Goal: Information Seeking & Learning: Understand process/instructions

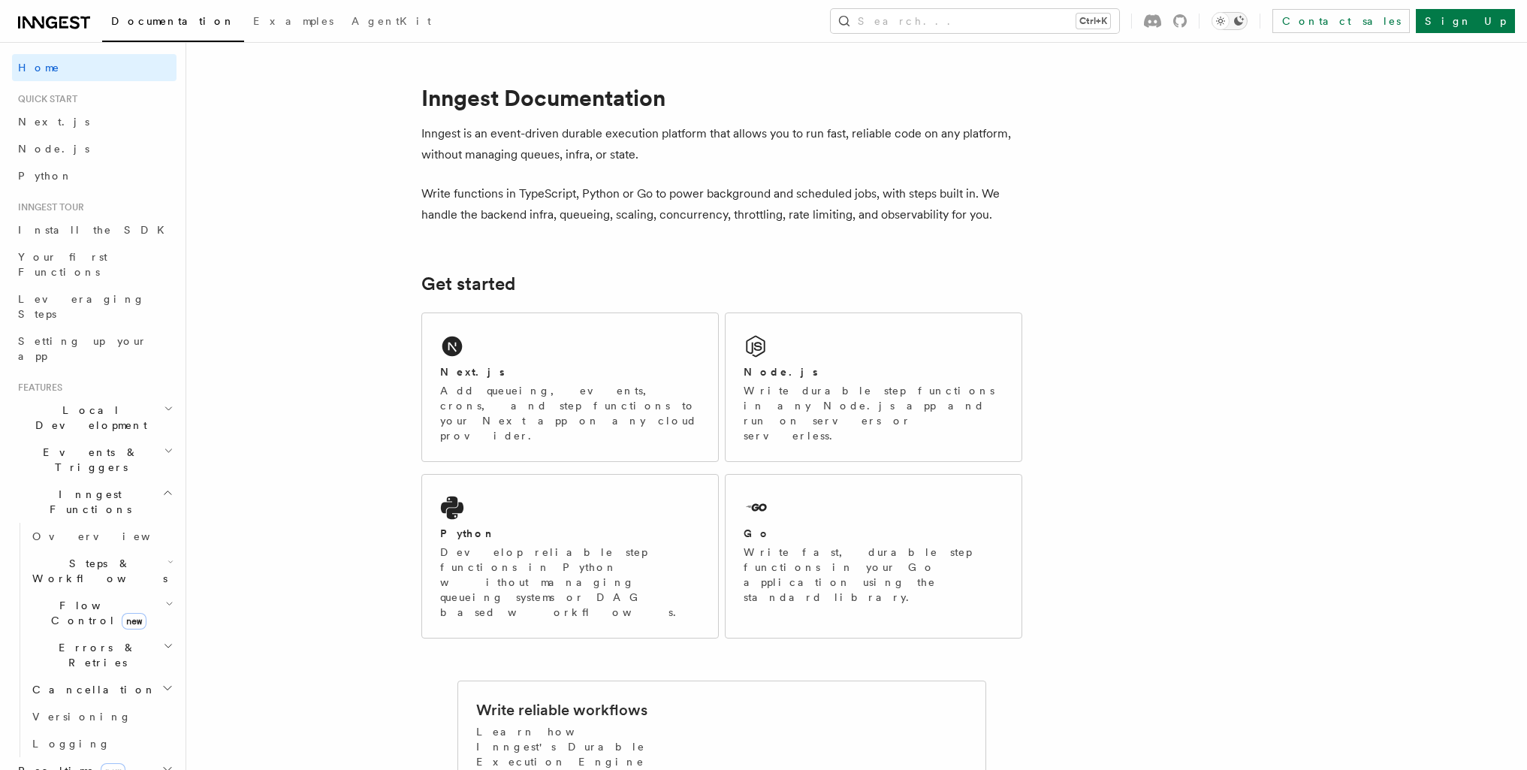
click at [1245, 20] on icon "Toggle dark mode" at bounding box center [1239, 21] width 12 height 12
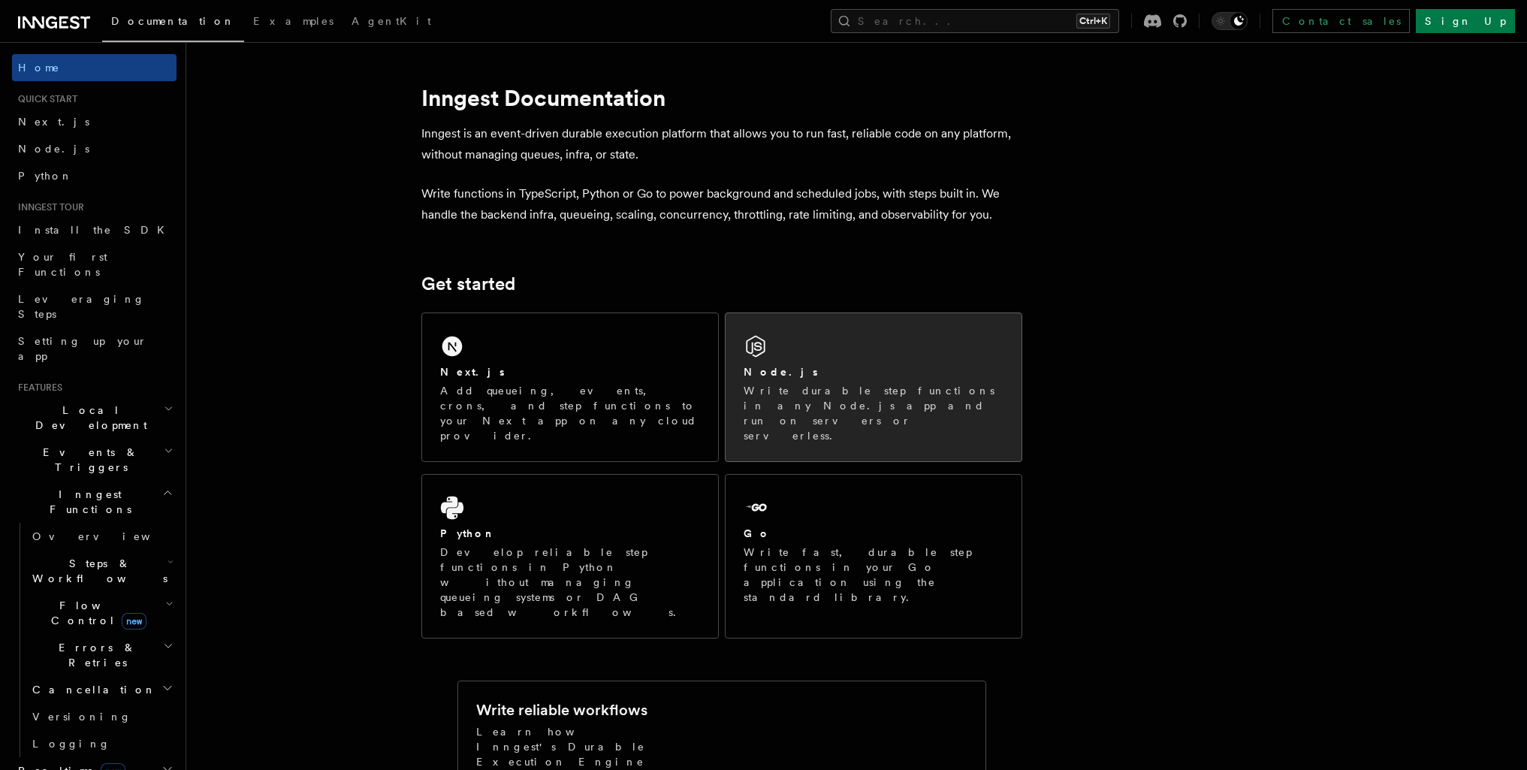
click at [782, 385] on p "Write durable step functions in any Node.js app and run on servers or serverles…" at bounding box center [874, 413] width 260 height 60
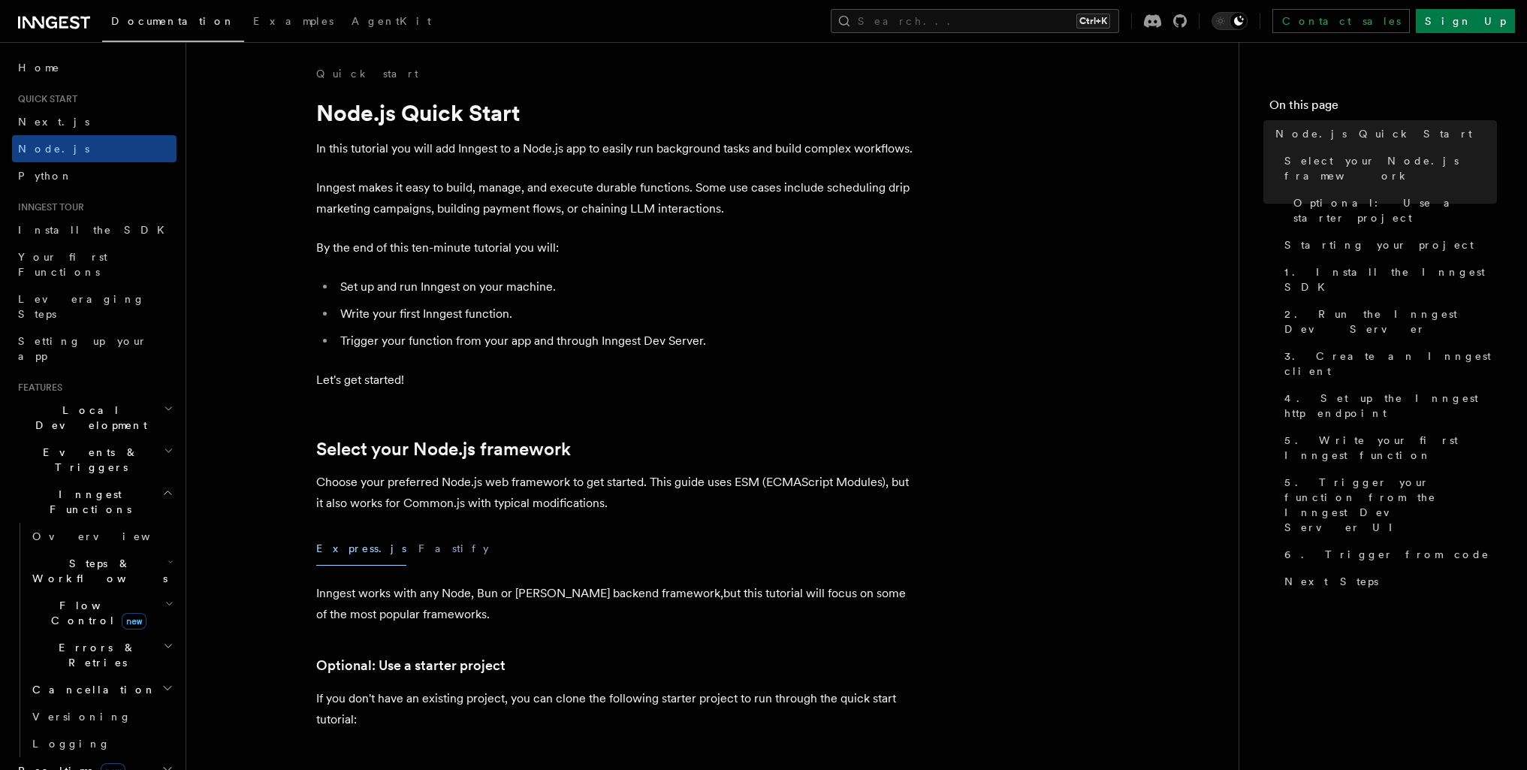
scroll to position [673, 0]
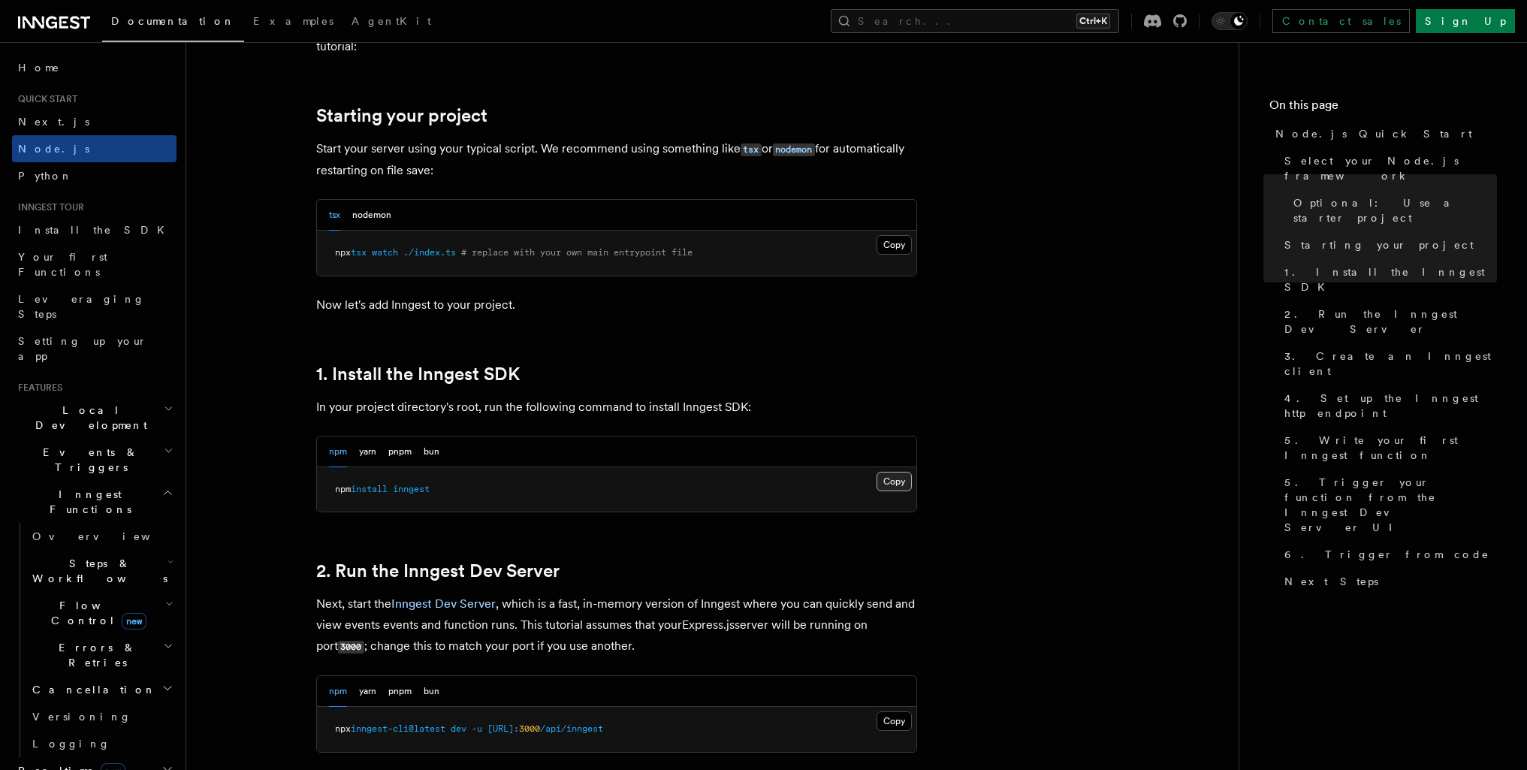
click at [878, 486] on button "Copy Copied" at bounding box center [894, 482] width 35 height 20
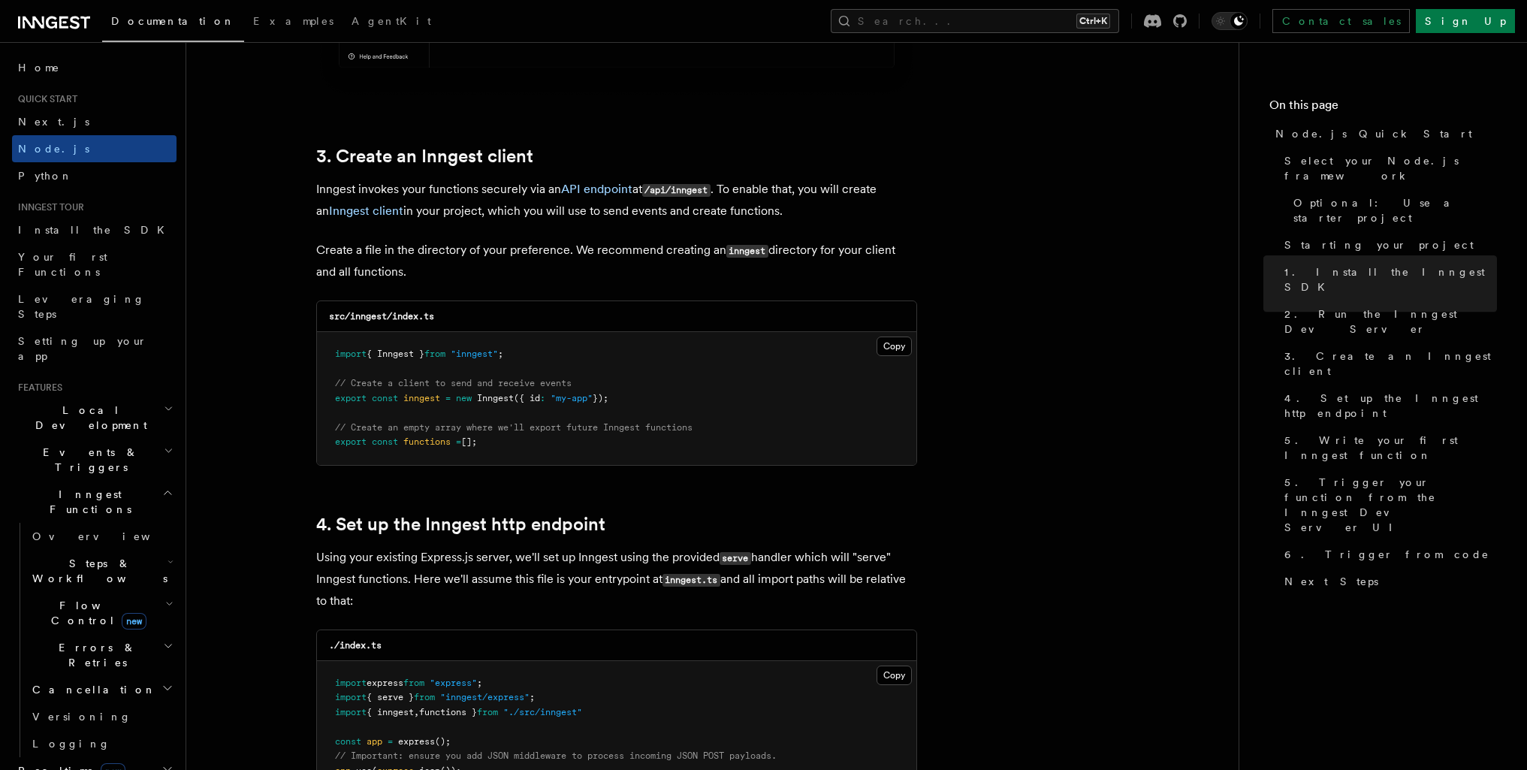
scroll to position [1973, 0]
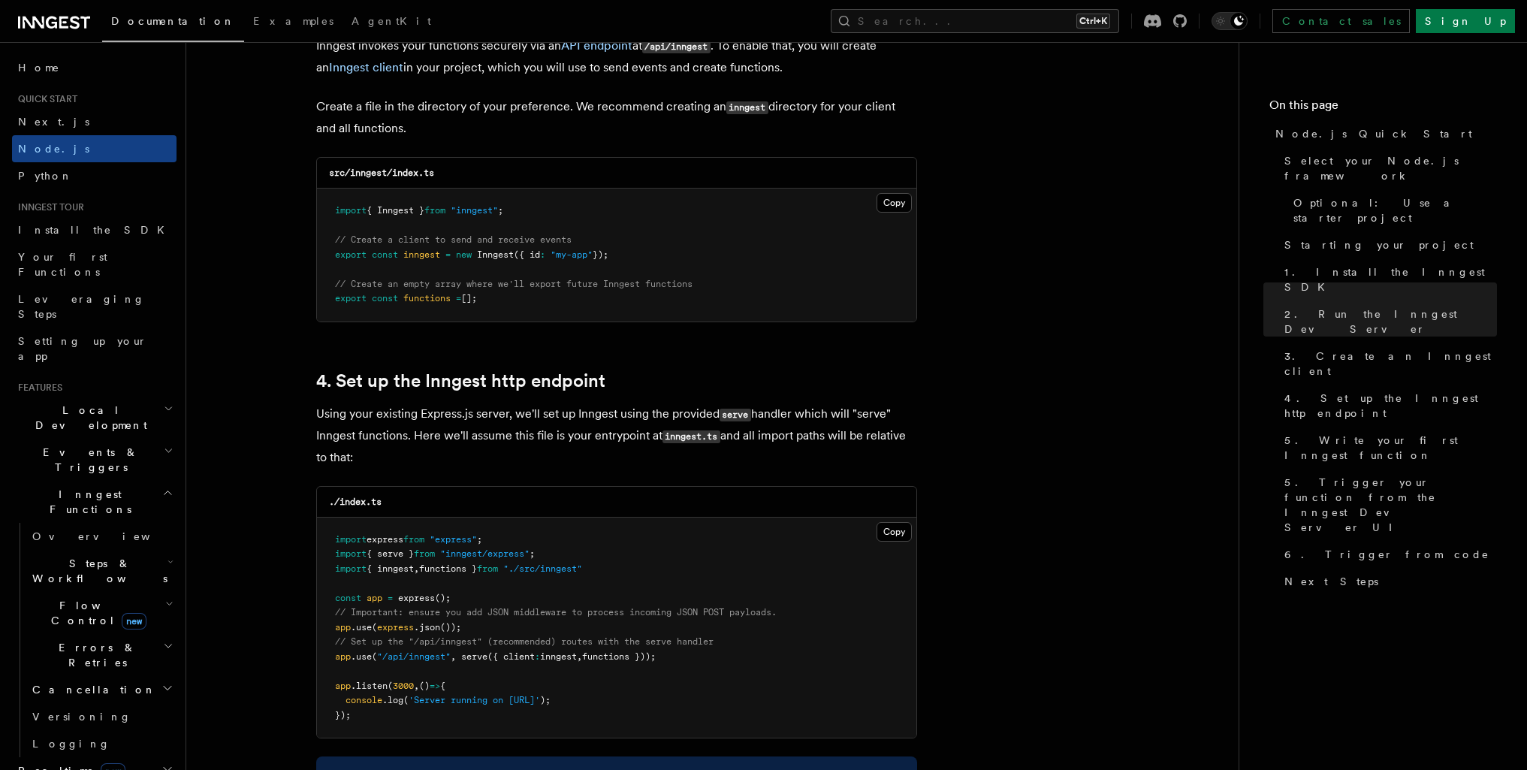
drag, startPoint x: 520, startPoint y: 306, endPoint x: 245, endPoint y: 180, distance: 302.6
drag, startPoint x: 289, startPoint y: 195, endPoint x: 421, endPoint y: 208, distance: 132.9
click at [464, 204] on pre "import { Inngest } from "inngest" ; // Create a client to send and receive even…" at bounding box center [617, 255] width 600 height 133
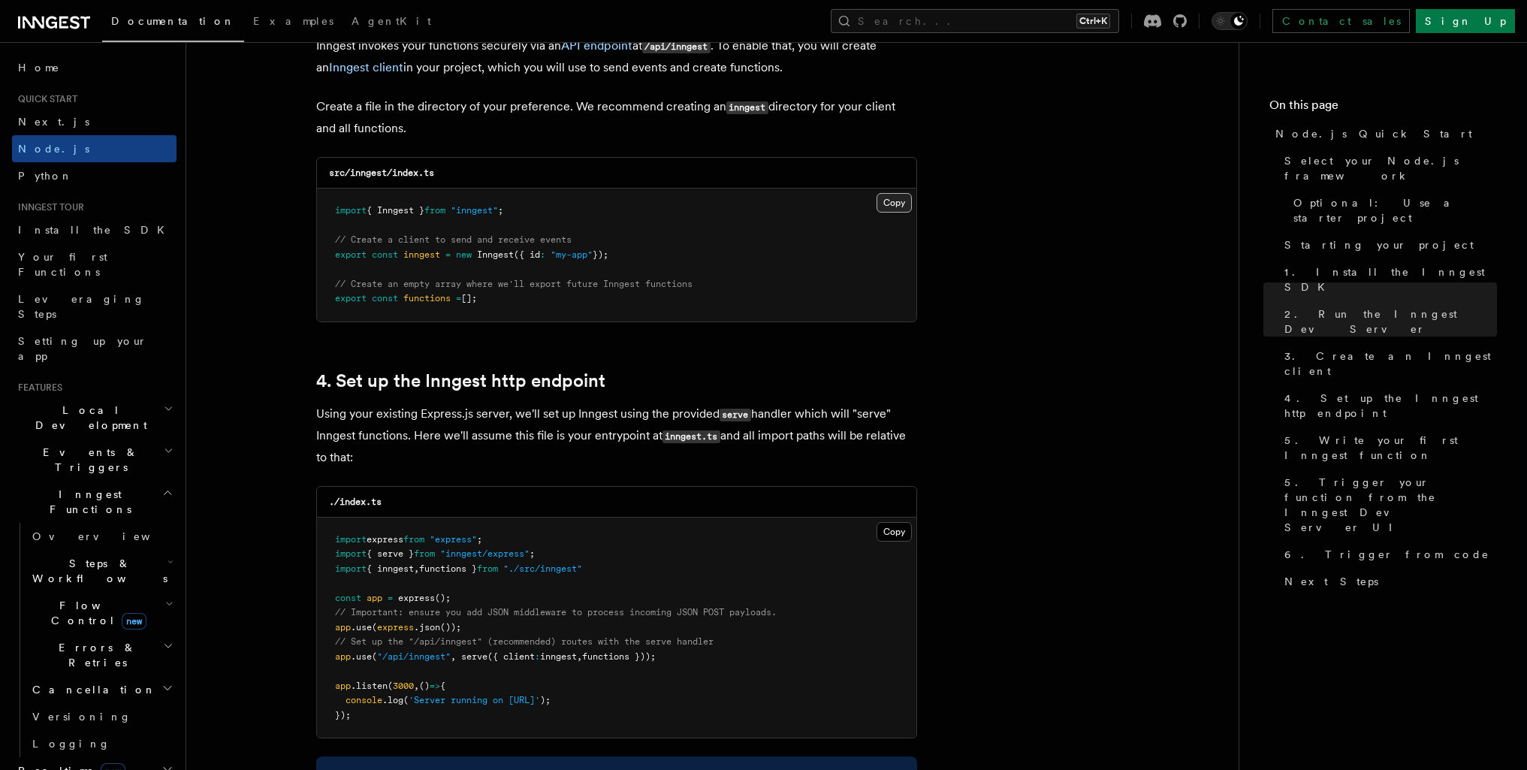
click at [898, 200] on button "Copy Copied" at bounding box center [894, 203] width 35 height 20
drag, startPoint x: 620, startPoint y: 575, endPoint x: 330, endPoint y: 574, distance: 290.0
click at [330, 574] on pre "import express from "express" ; import { serve } from "inngest/express" ; impor…" at bounding box center [617, 628] width 600 height 221
copy span "import { inngest , functions } from "./src/inngest""
click at [693, 659] on pre "import express from "express" ; import { serve } from "inngest/express" ; impor…" at bounding box center [617, 628] width 600 height 221
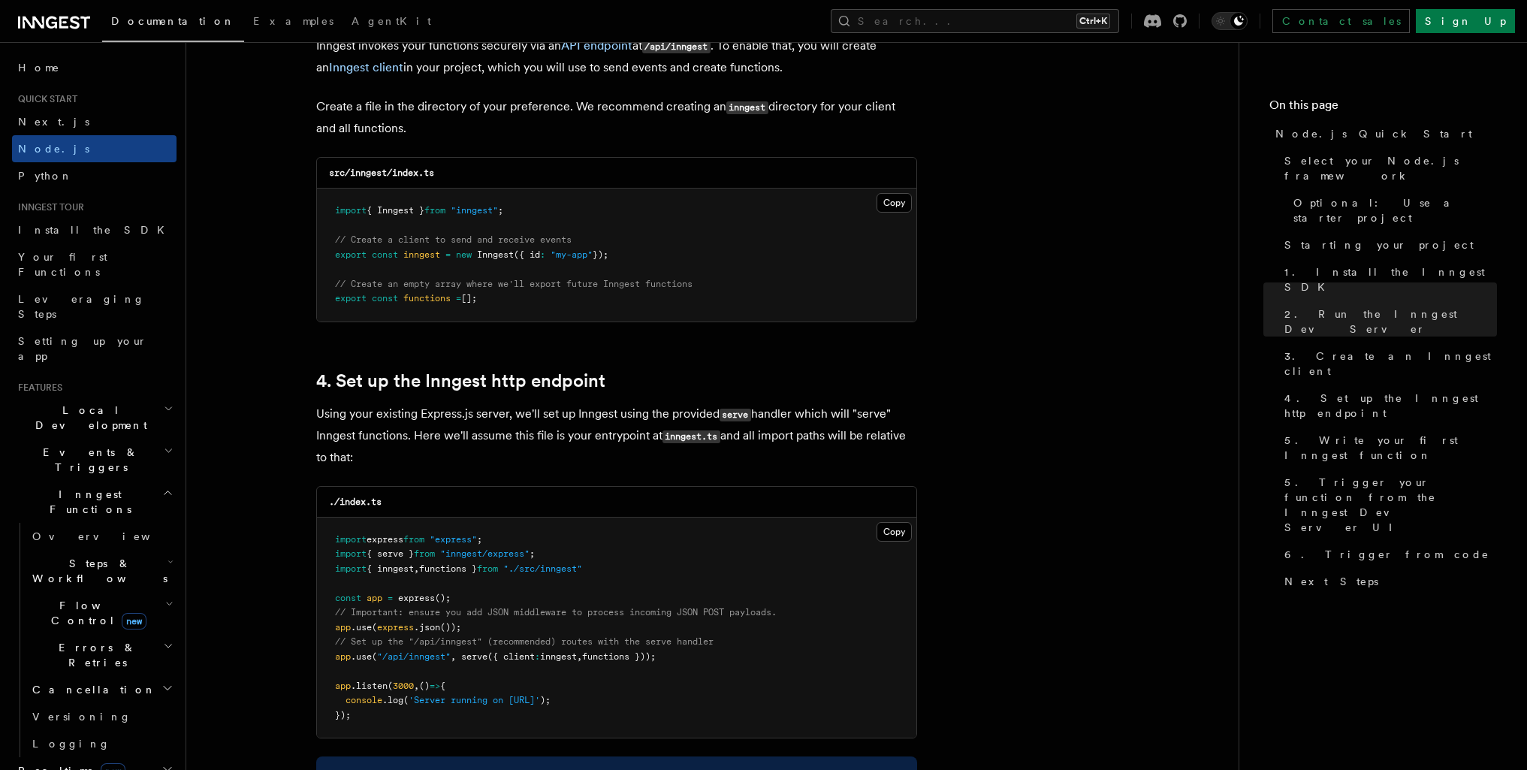
drag, startPoint x: 681, startPoint y: 659, endPoint x: 322, endPoint y: 661, distance: 359.9
click at [322, 661] on pre "import express from "express" ; import { serve } from "inngest/express" ; impor…" at bounding box center [617, 628] width 600 height 221
copy span "app .use ( "/api/inngest" , serve ({ client : inngest , functions }));"
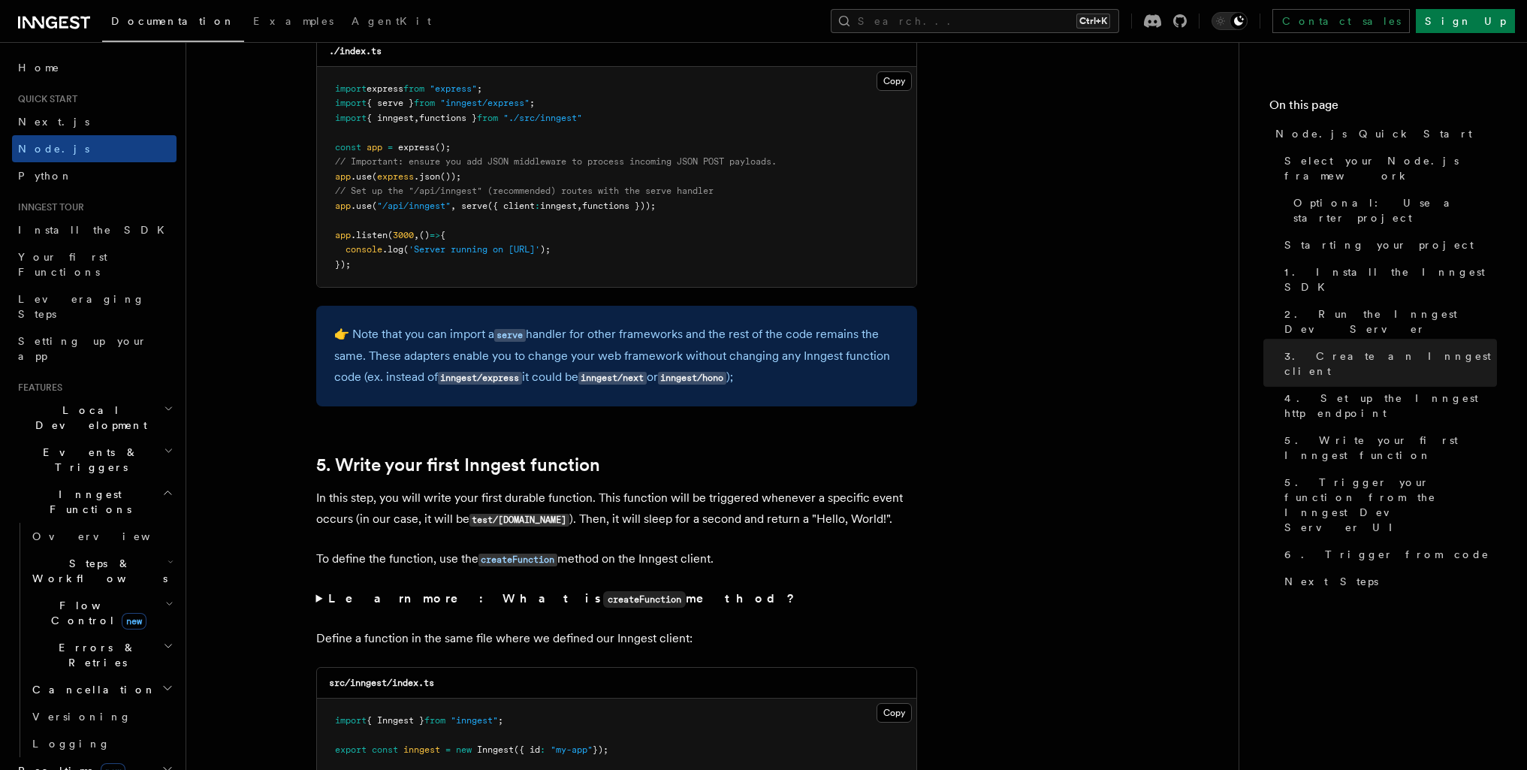
scroll to position [0, 0]
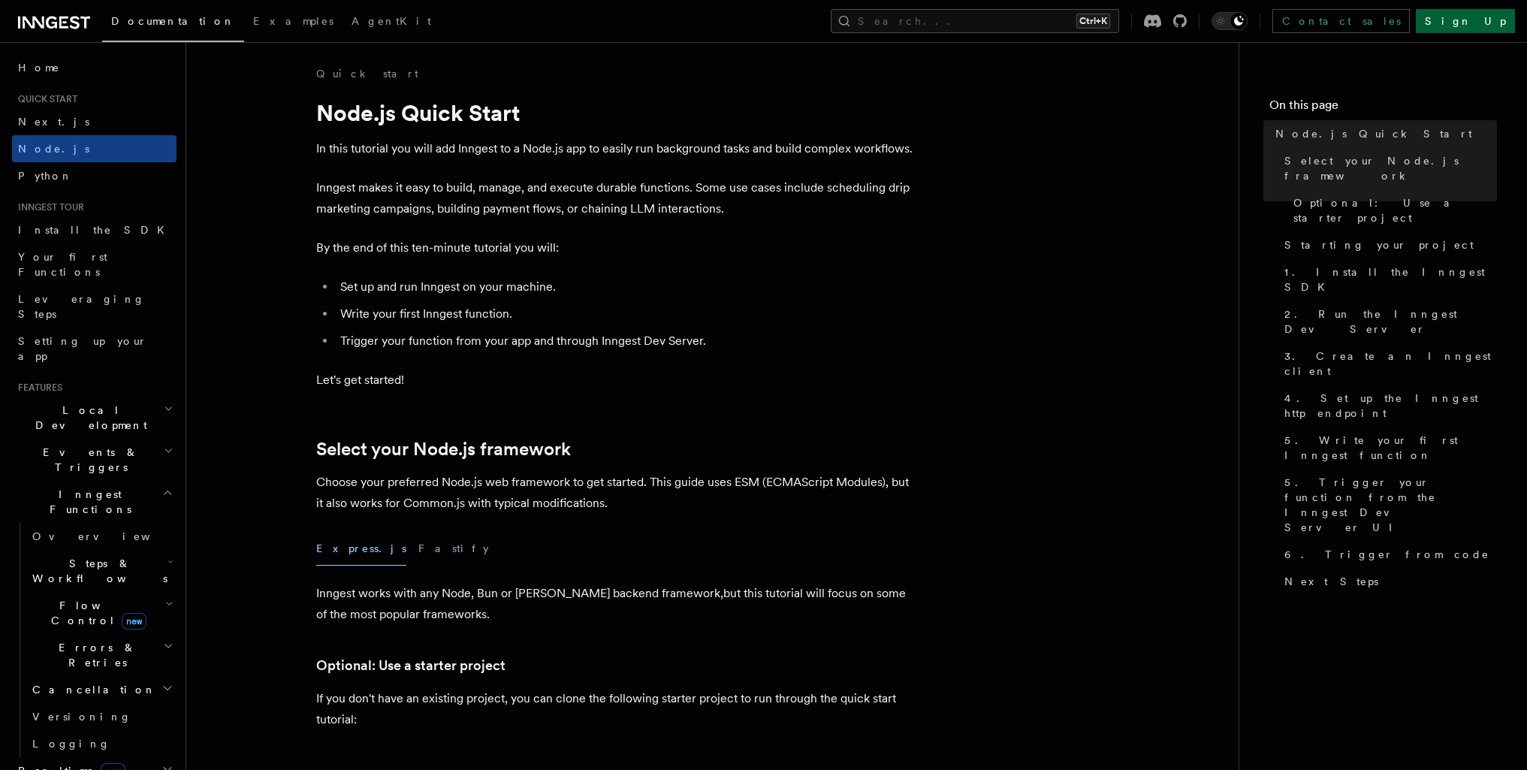
click at [1481, 19] on link "Sign Up" at bounding box center [1465, 21] width 99 height 24
